Goal: Use online tool/utility: Use online tool/utility

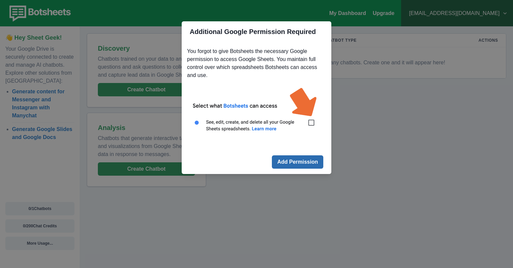
click at [292, 164] on button "Add Permission" at bounding box center [297, 162] width 51 height 13
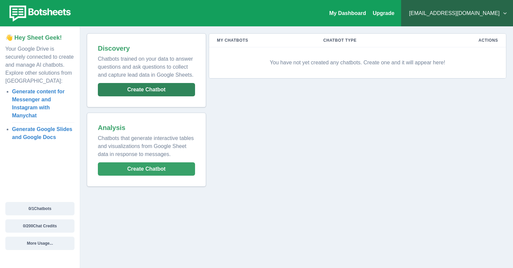
click at [168, 87] on button "Create Chatbot" at bounding box center [146, 89] width 97 height 13
